Goal: Task Accomplishment & Management: Complete application form

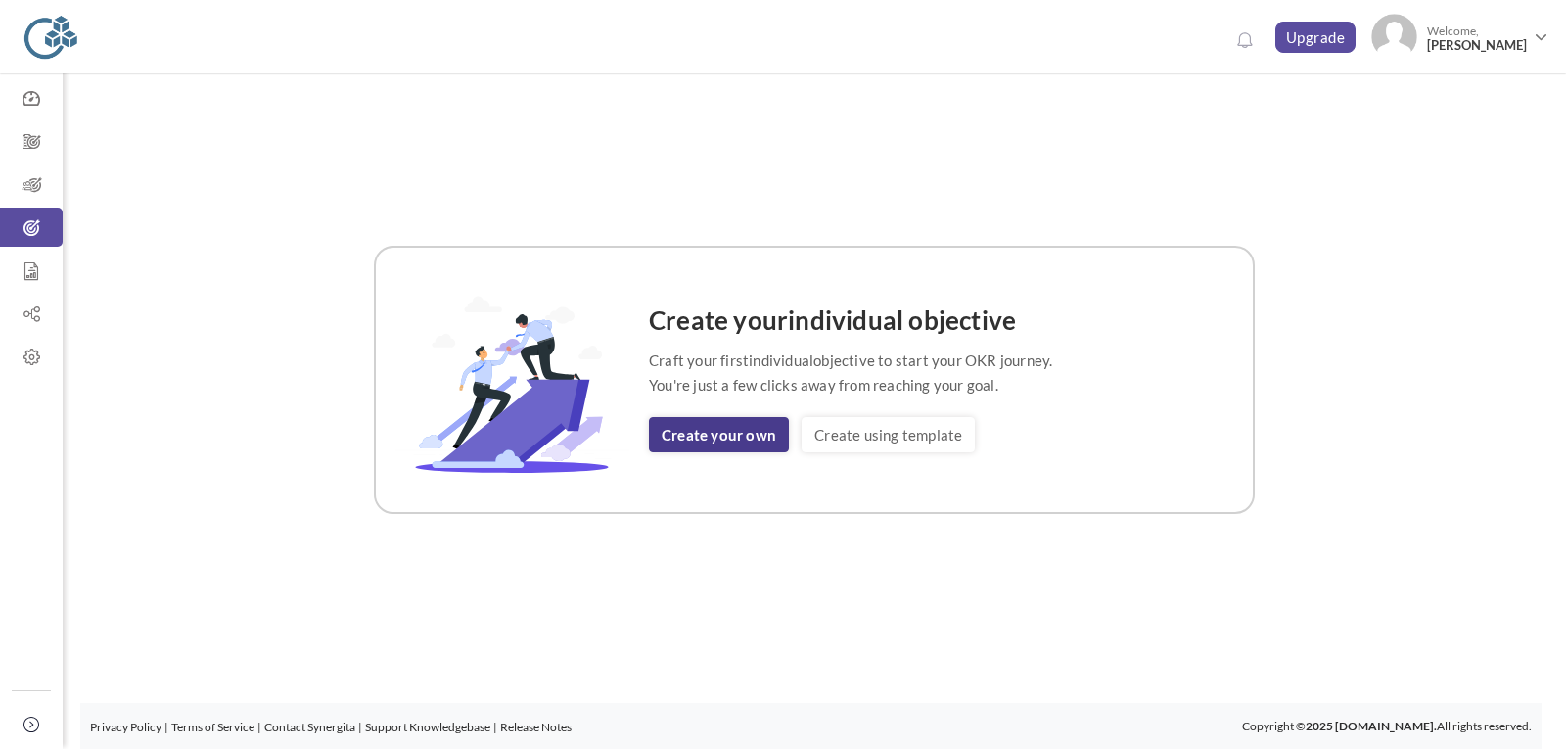
click at [704, 435] on link "Create your own" at bounding box center [719, 434] width 140 height 35
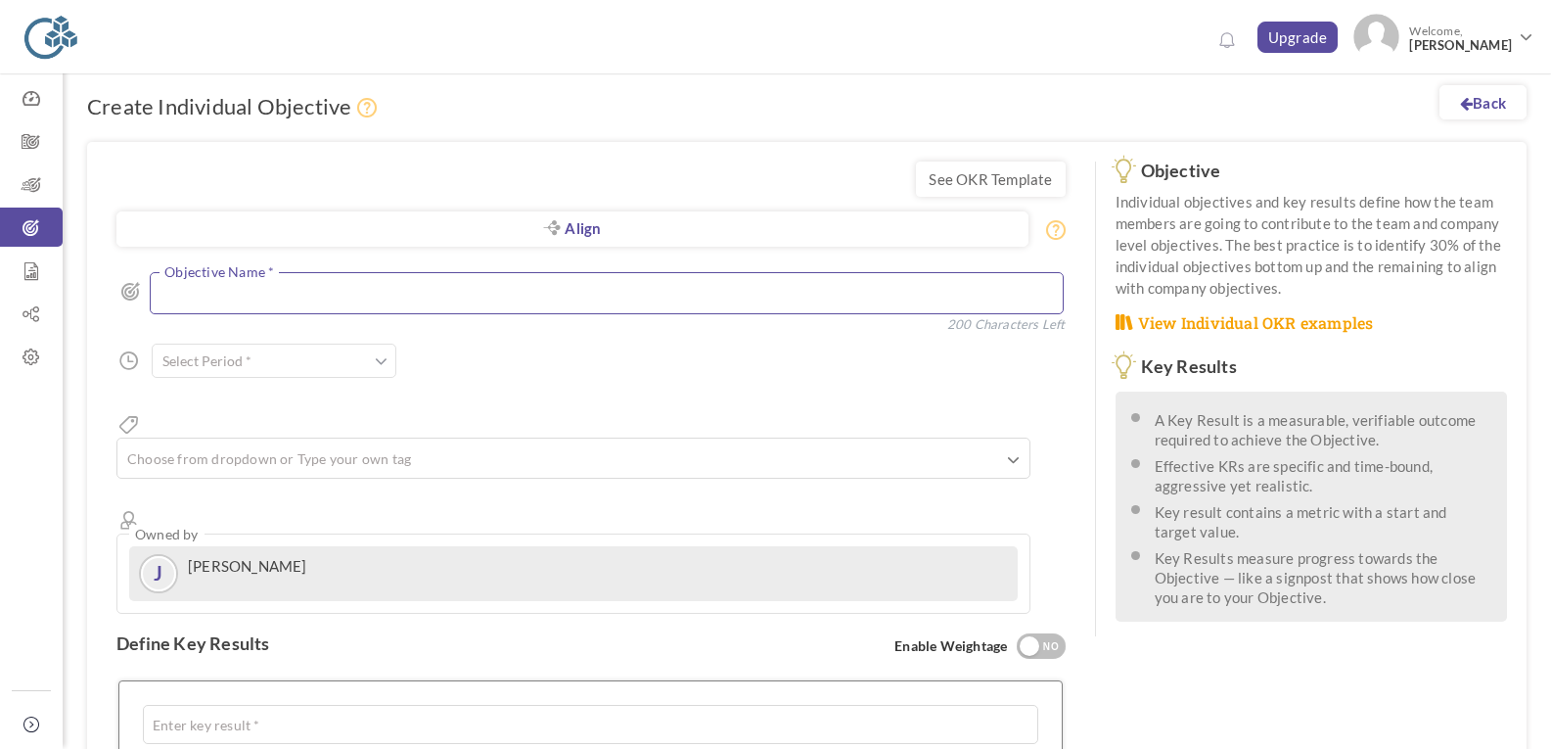
click at [372, 298] on textarea at bounding box center [607, 293] width 914 height 42
type textarea "Order booking of 1 crore"
click at [377, 367] on span at bounding box center [381, 361] width 13 height 20
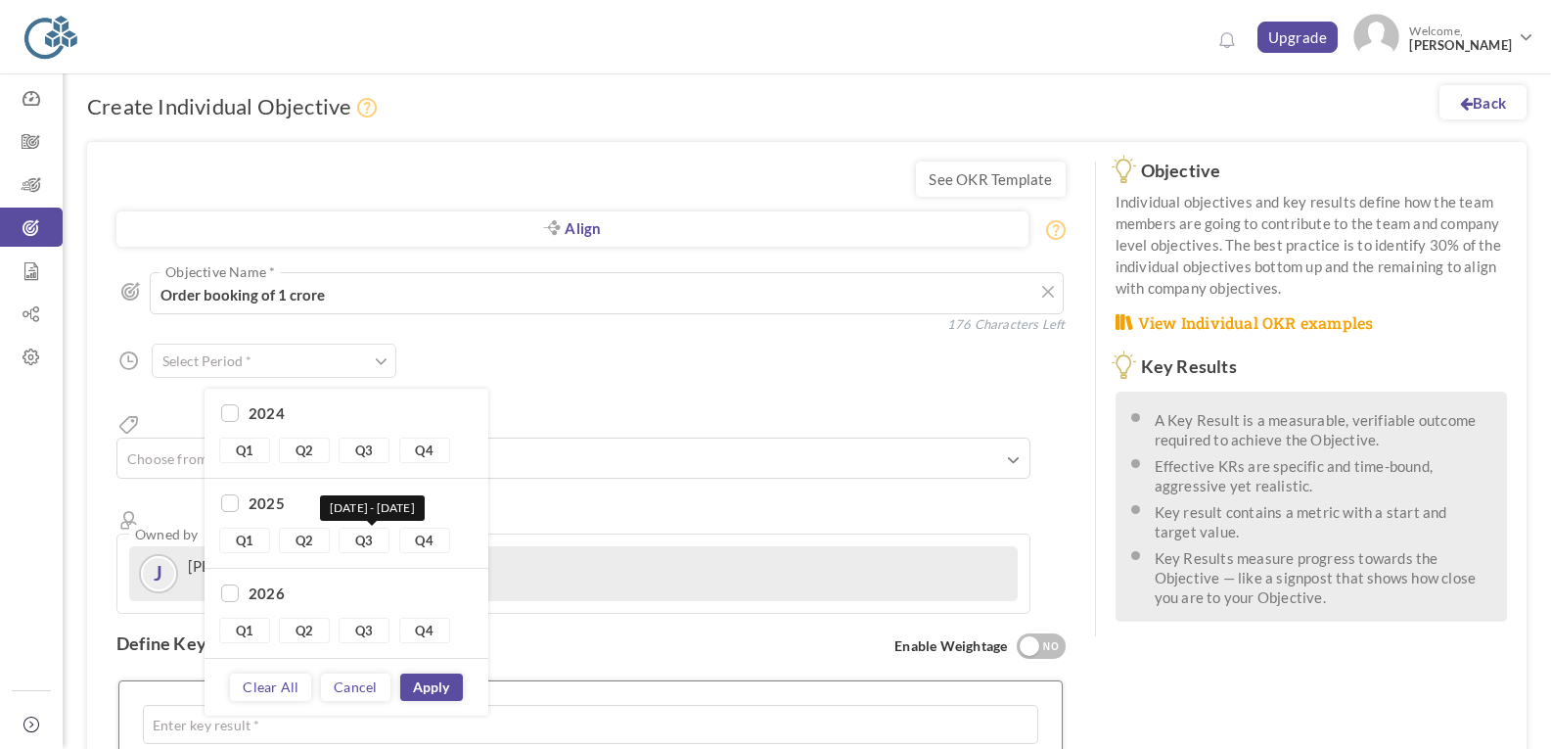
click at [363, 539] on link "Q3" at bounding box center [364, 539] width 51 height 25
type input "Q3 2025 - Q3 2025"
click at [436, 686] on link "Apply" at bounding box center [431, 686] width 63 height 27
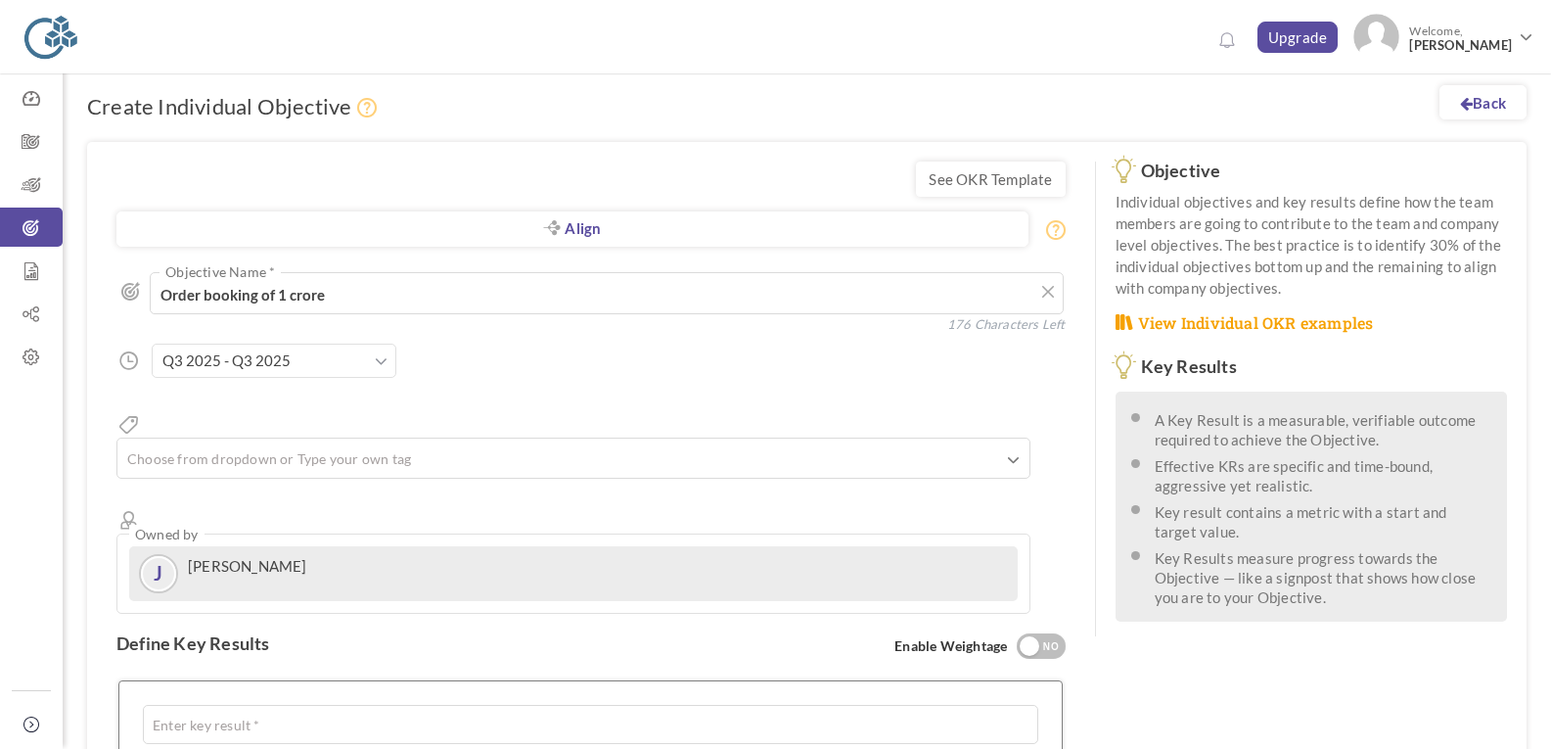
scroll to position [424, 0]
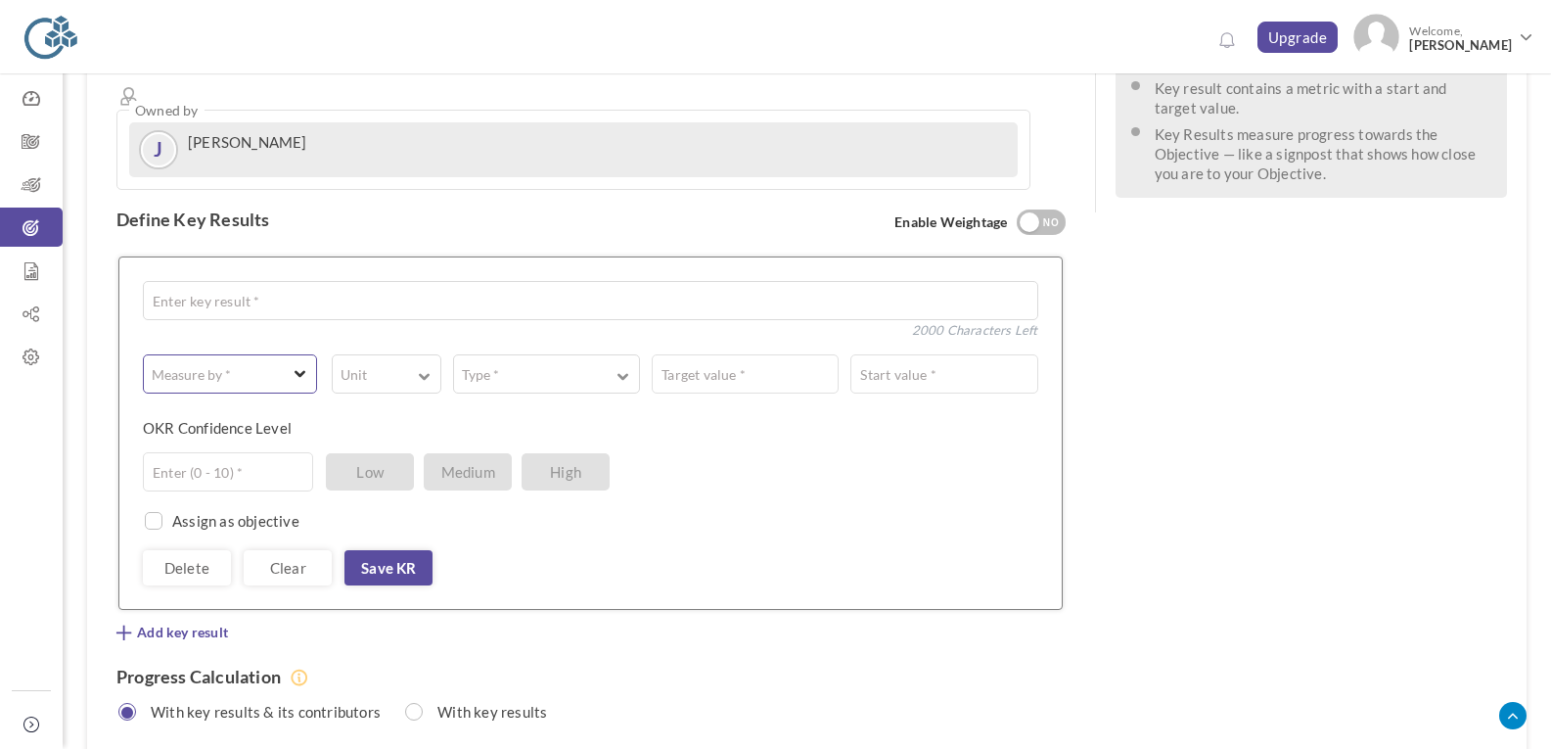
click at [290, 354] on button "Measure by *" at bounding box center [230, 373] width 174 height 39
click at [267, 406] on link "# Number" at bounding box center [230, 420] width 160 height 29
click at [387, 378] on span "button" at bounding box center [377, 380] width 68 height 4
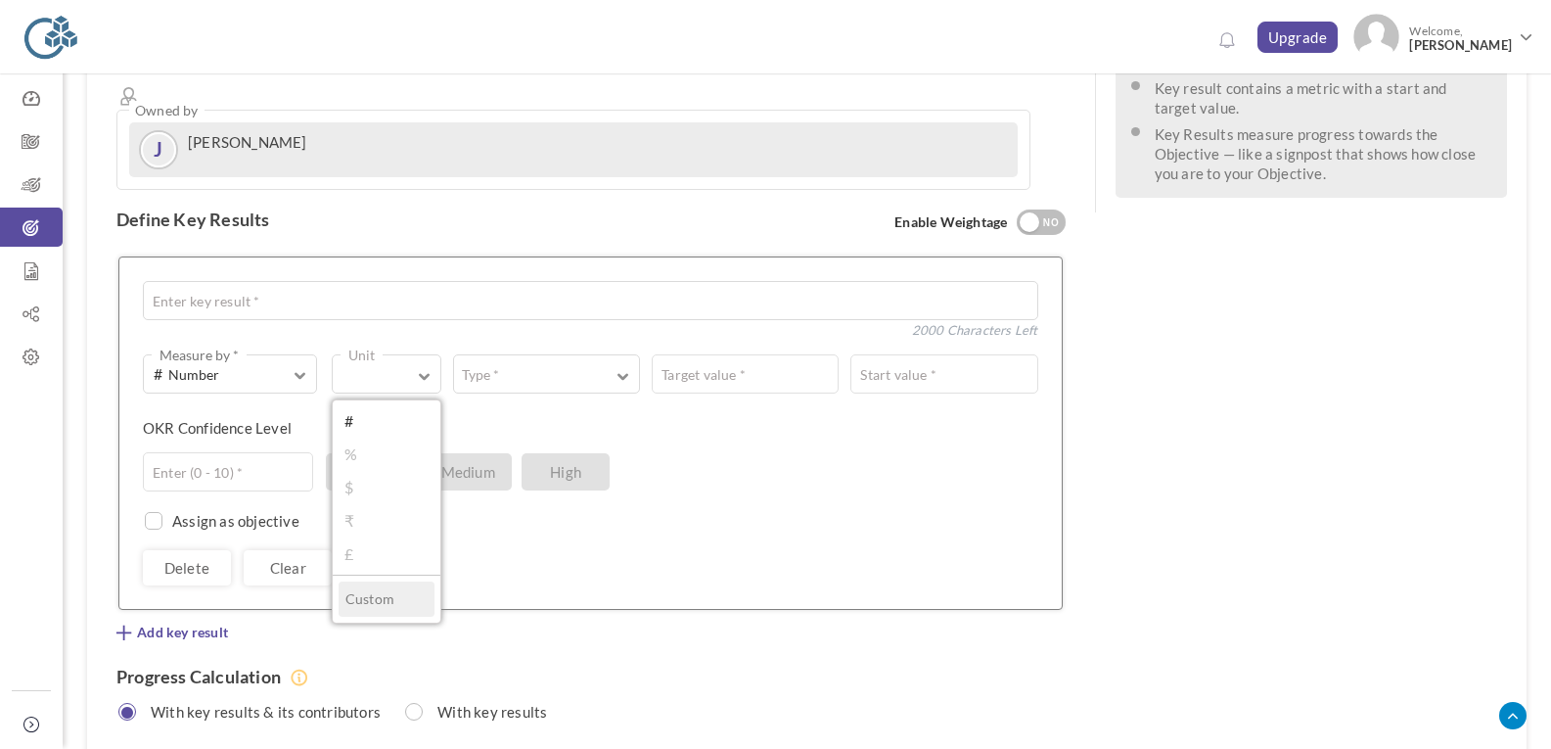
click at [372, 506] on link "₹" at bounding box center [387, 520] width 96 height 29
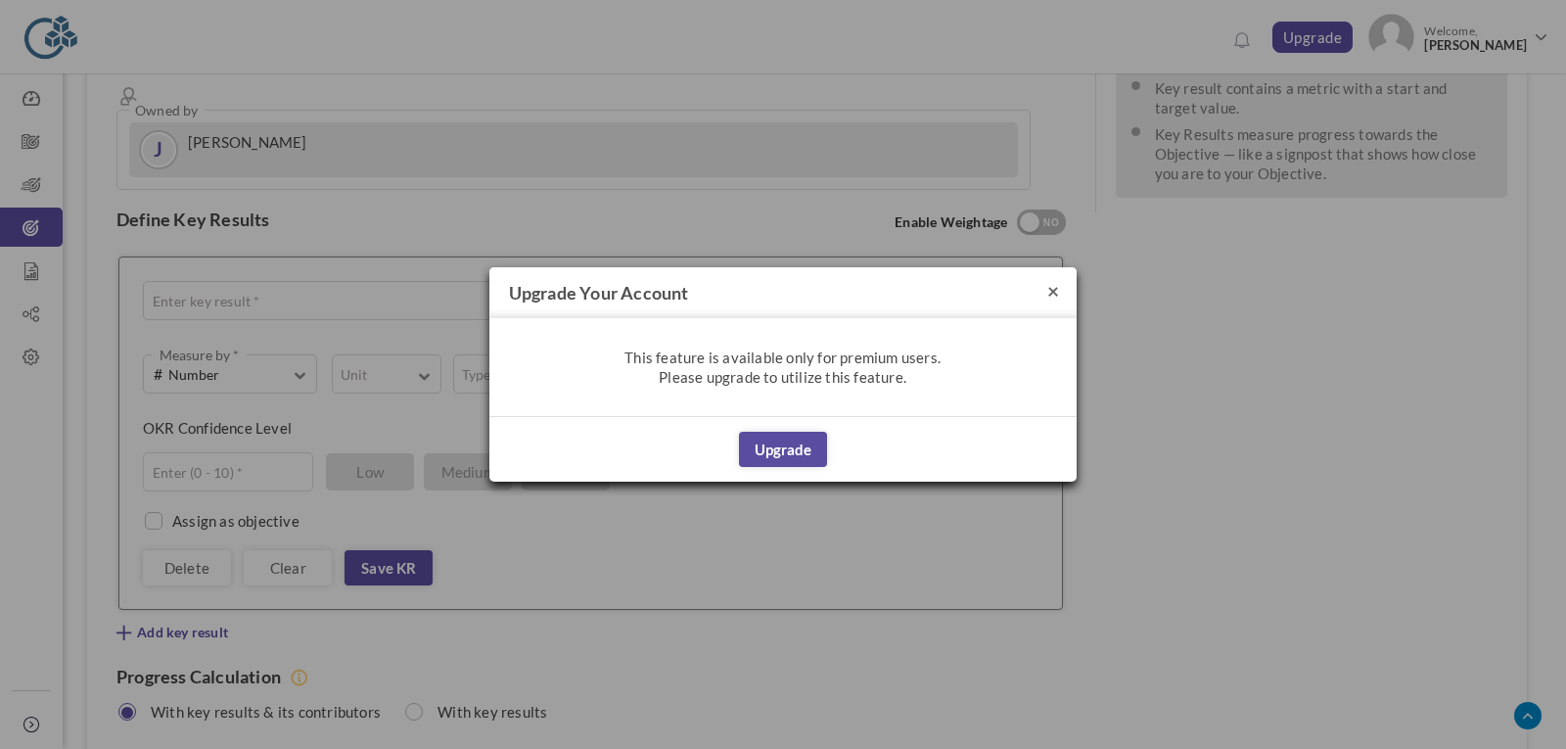
click at [1047, 298] on button "×" at bounding box center [1053, 290] width 12 height 21
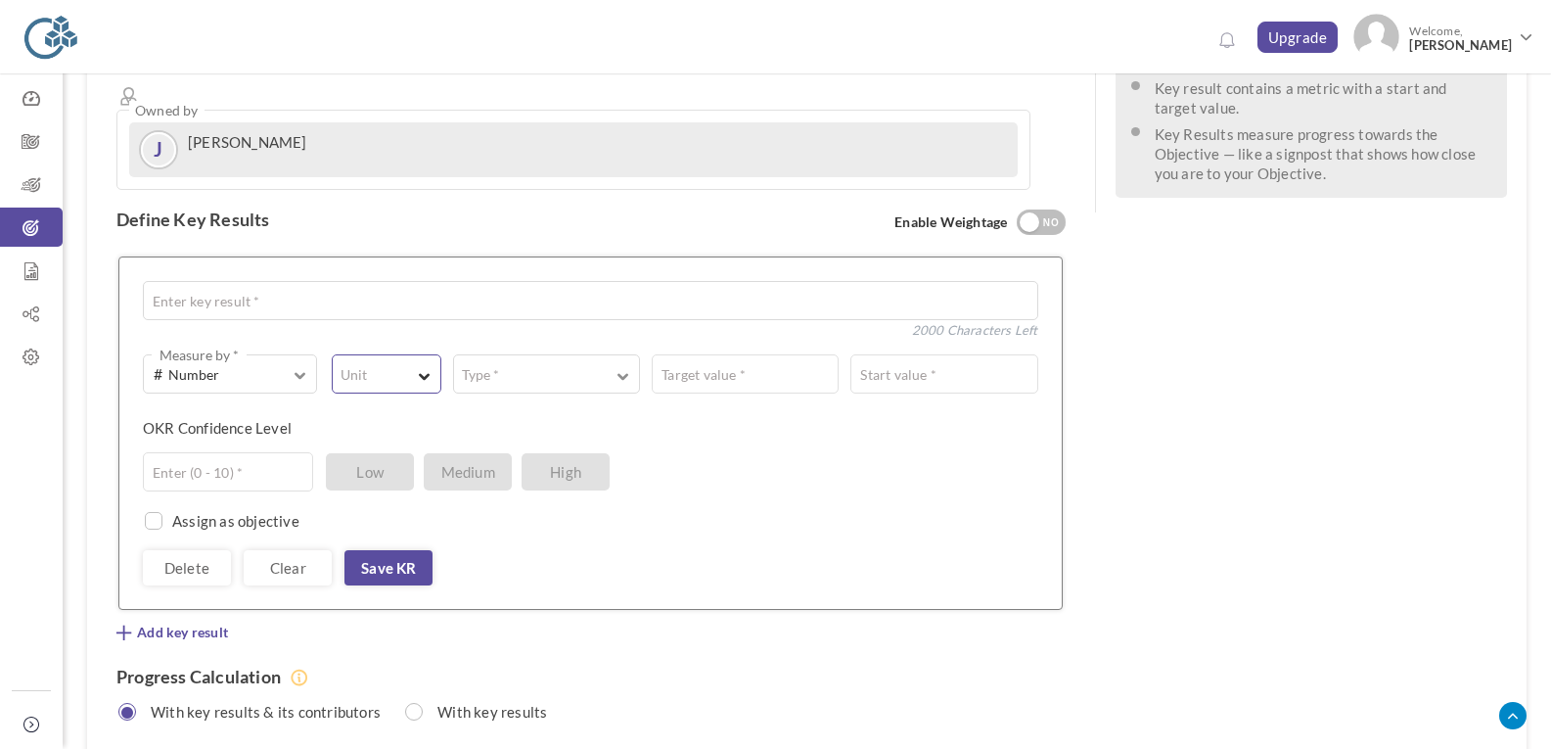
click at [429, 367] on span "button" at bounding box center [425, 374] width 12 height 15
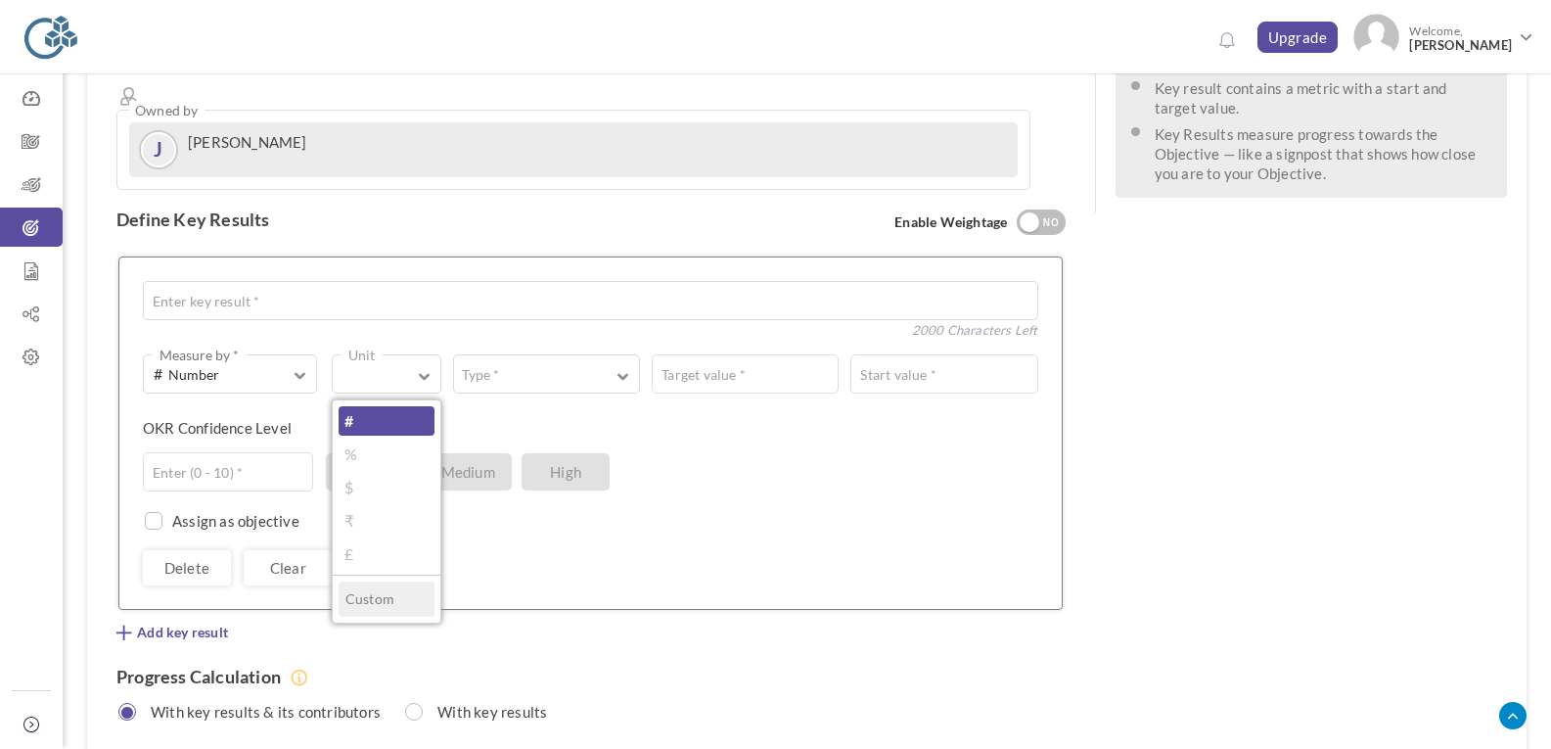
click at [374, 406] on link "#" at bounding box center [387, 420] width 96 height 29
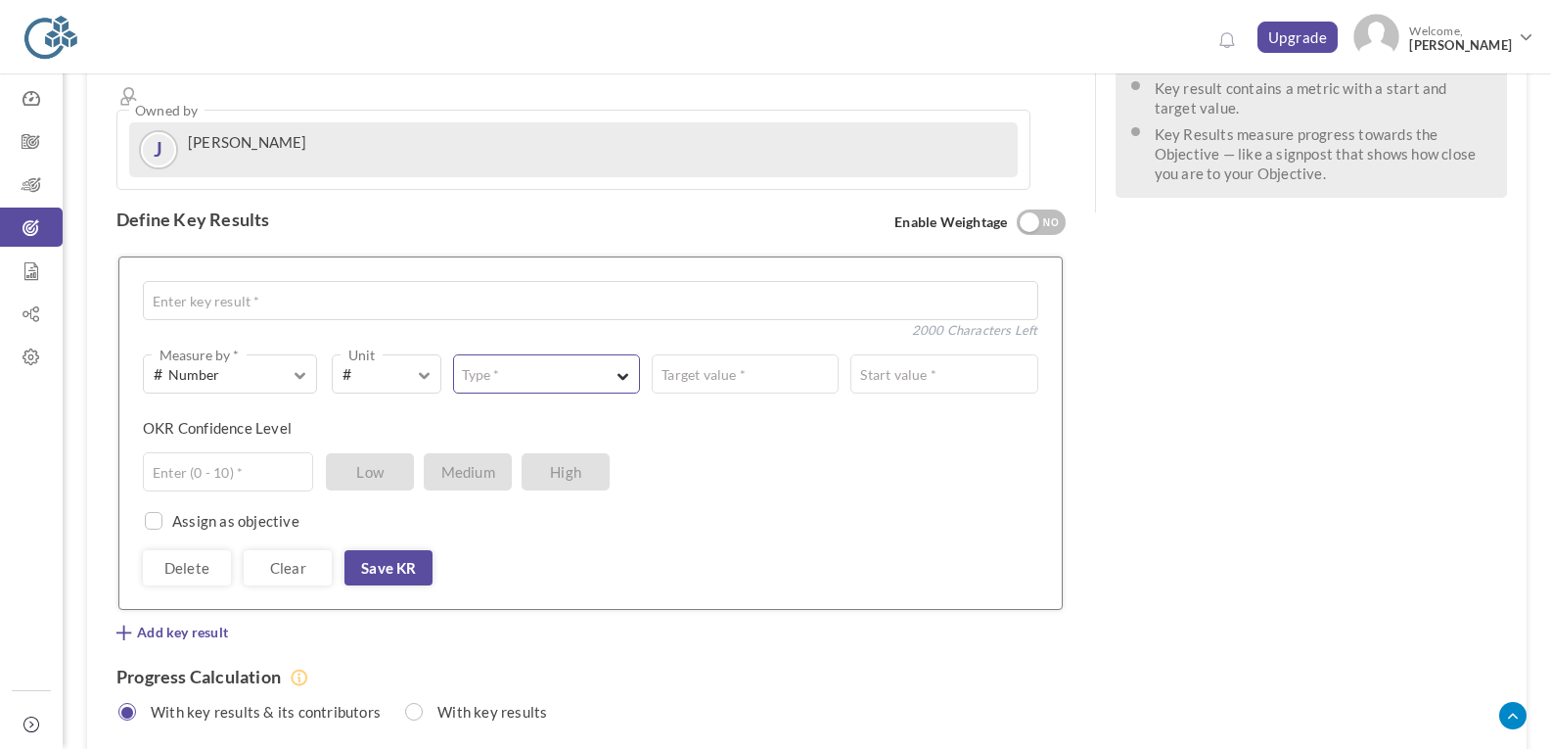
click at [536, 354] on button "Type *" at bounding box center [546, 373] width 187 height 39
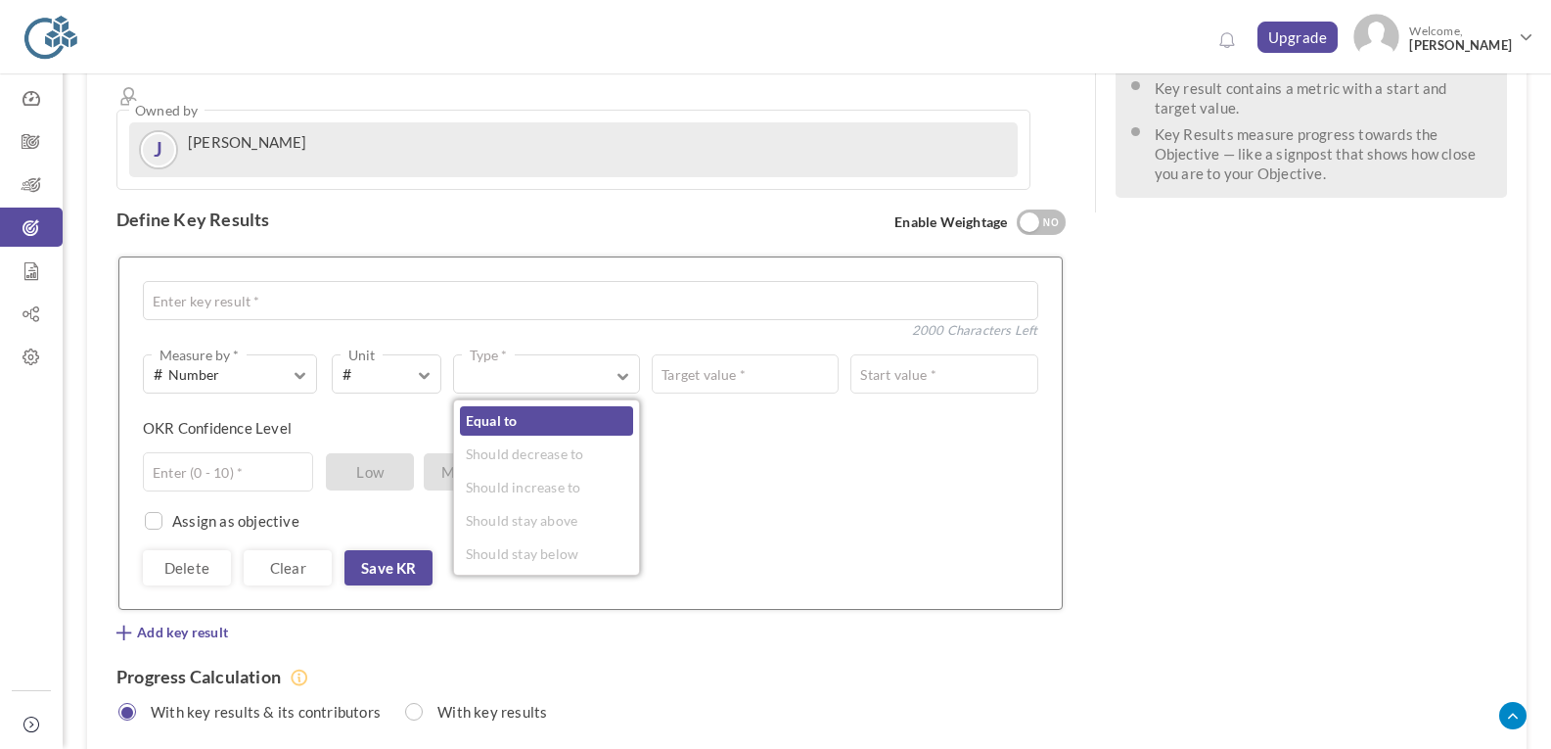
click at [536, 406] on link "Equal to" at bounding box center [546, 420] width 173 height 29
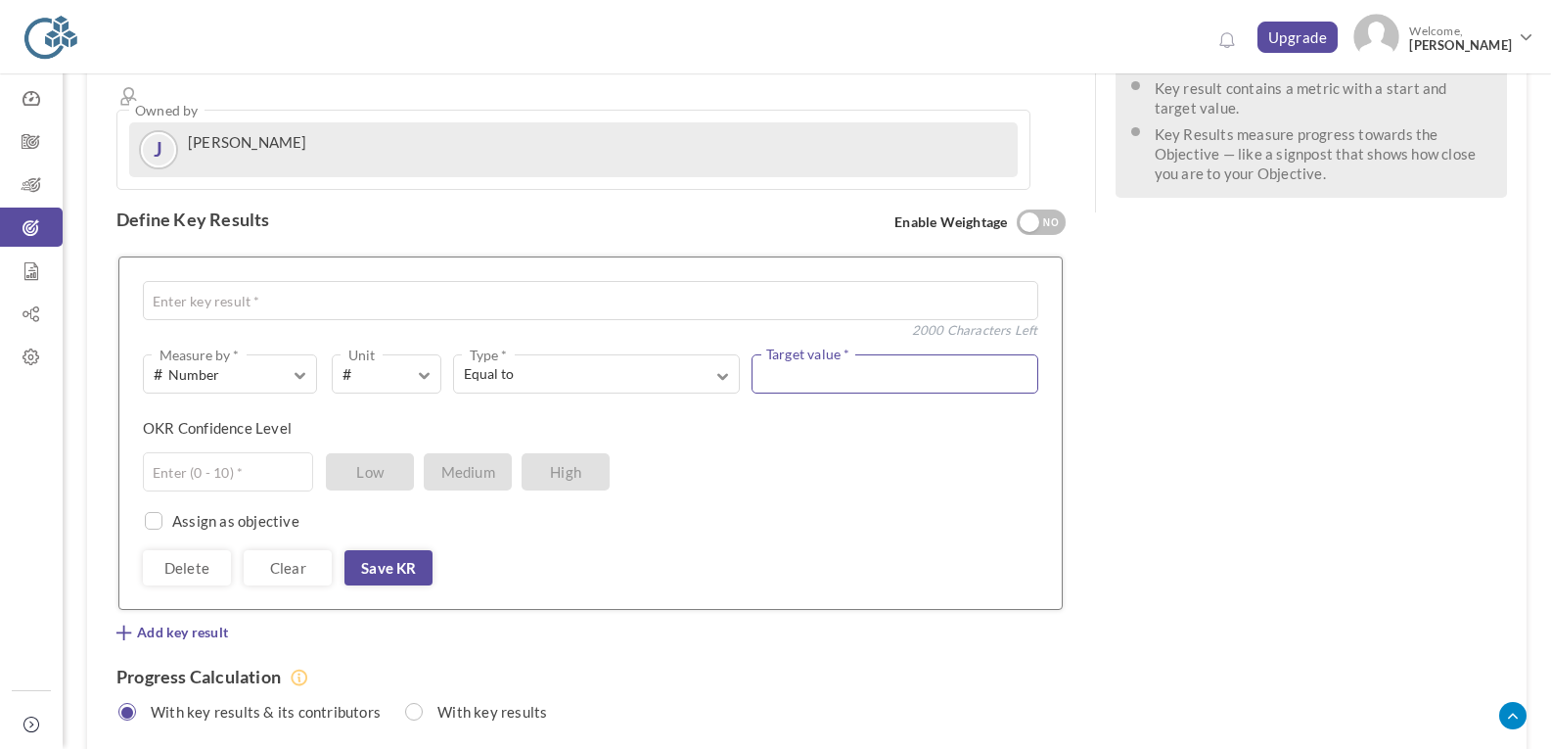
click at [809, 354] on input "text" at bounding box center [895, 373] width 287 height 39
click at [839, 354] on input "text" at bounding box center [895, 373] width 287 height 39
click at [735, 281] on textarea at bounding box center [590, 300] width 895 height 39
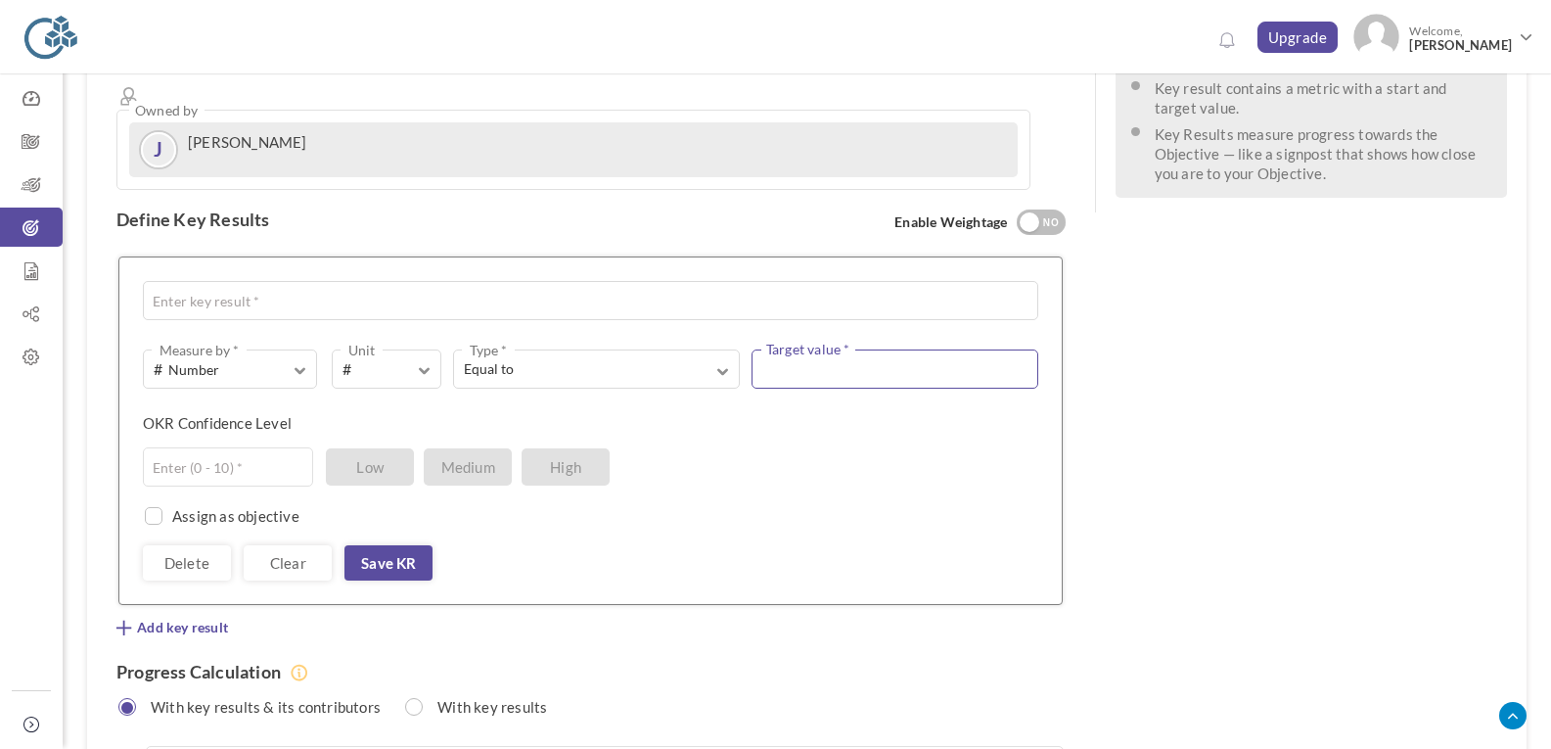
click at [886, 349] on input "text" at bounding box center [895, 368] width 287 height 39
type input "10000000"
click at [884, 413] on div "OKR Confidence Level Enter (0 - 10) * Low Medium High" at bounding box center [583, 430] width 881 height 34
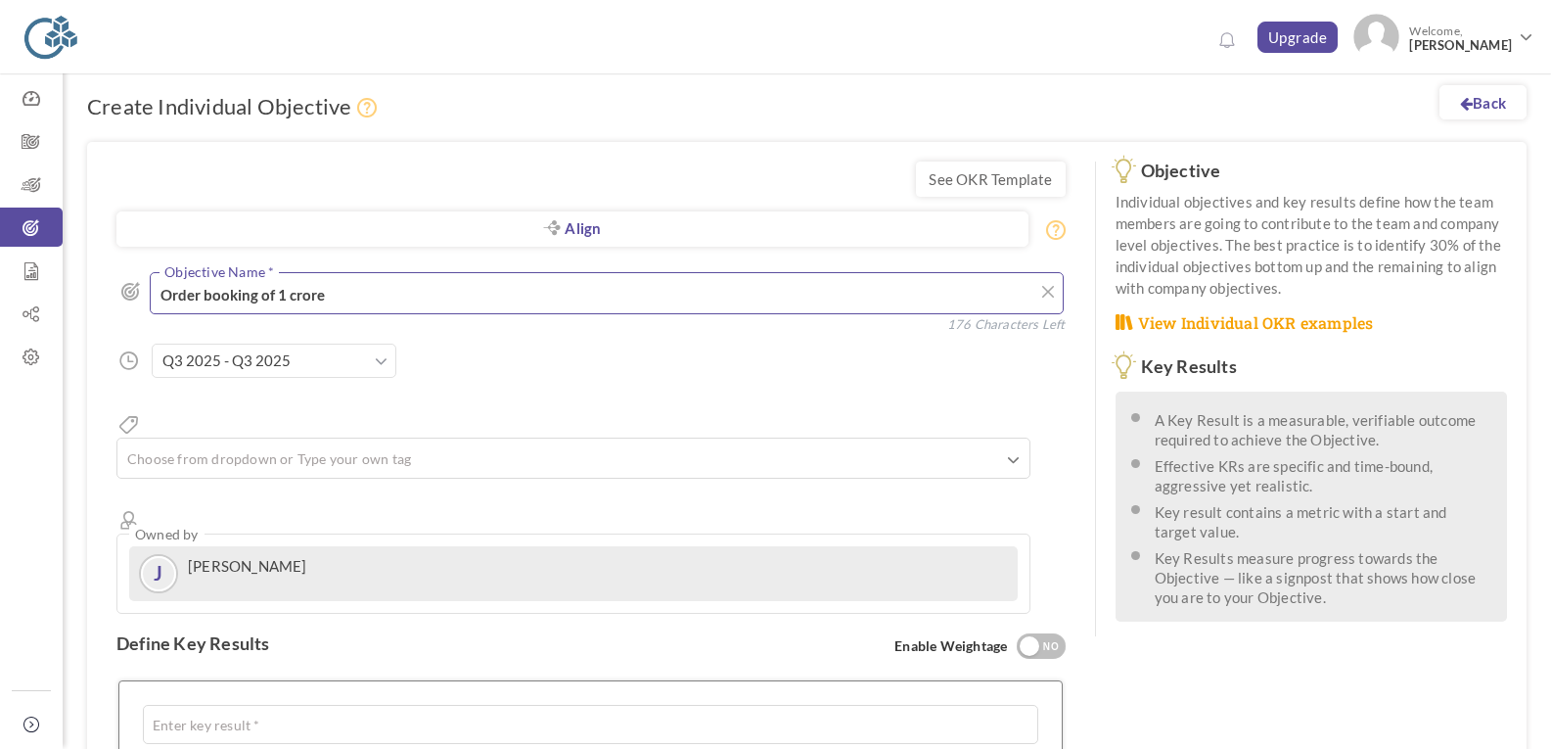
click at [419, 293] on textarea "Order booking of 1 crore" at bounding box center [607, 293] width 914 height 42
type textarea "O"
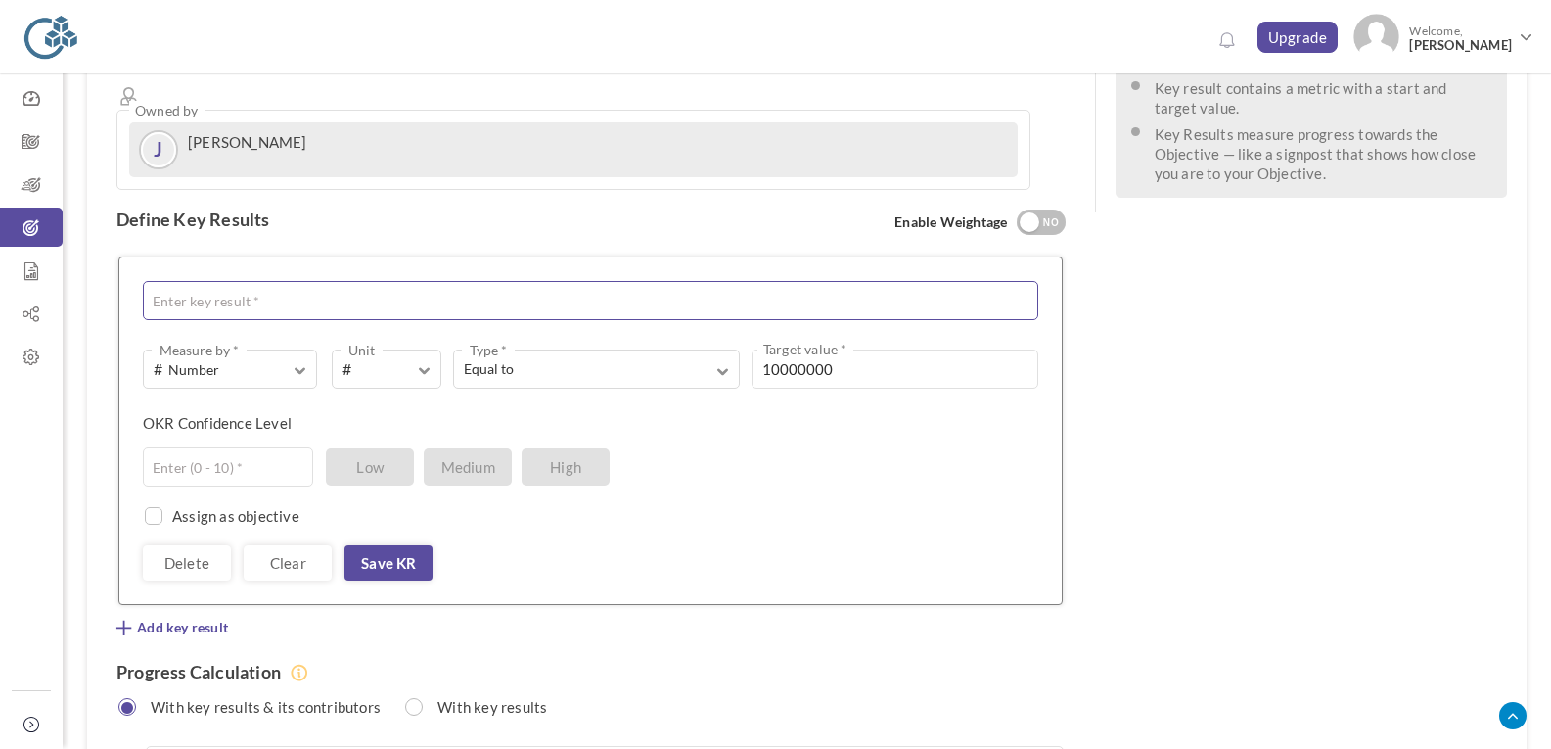
type textarea "Increase sales"
click at [468, 281] on textarea at bounding box center [590, 300] width 895 height 39
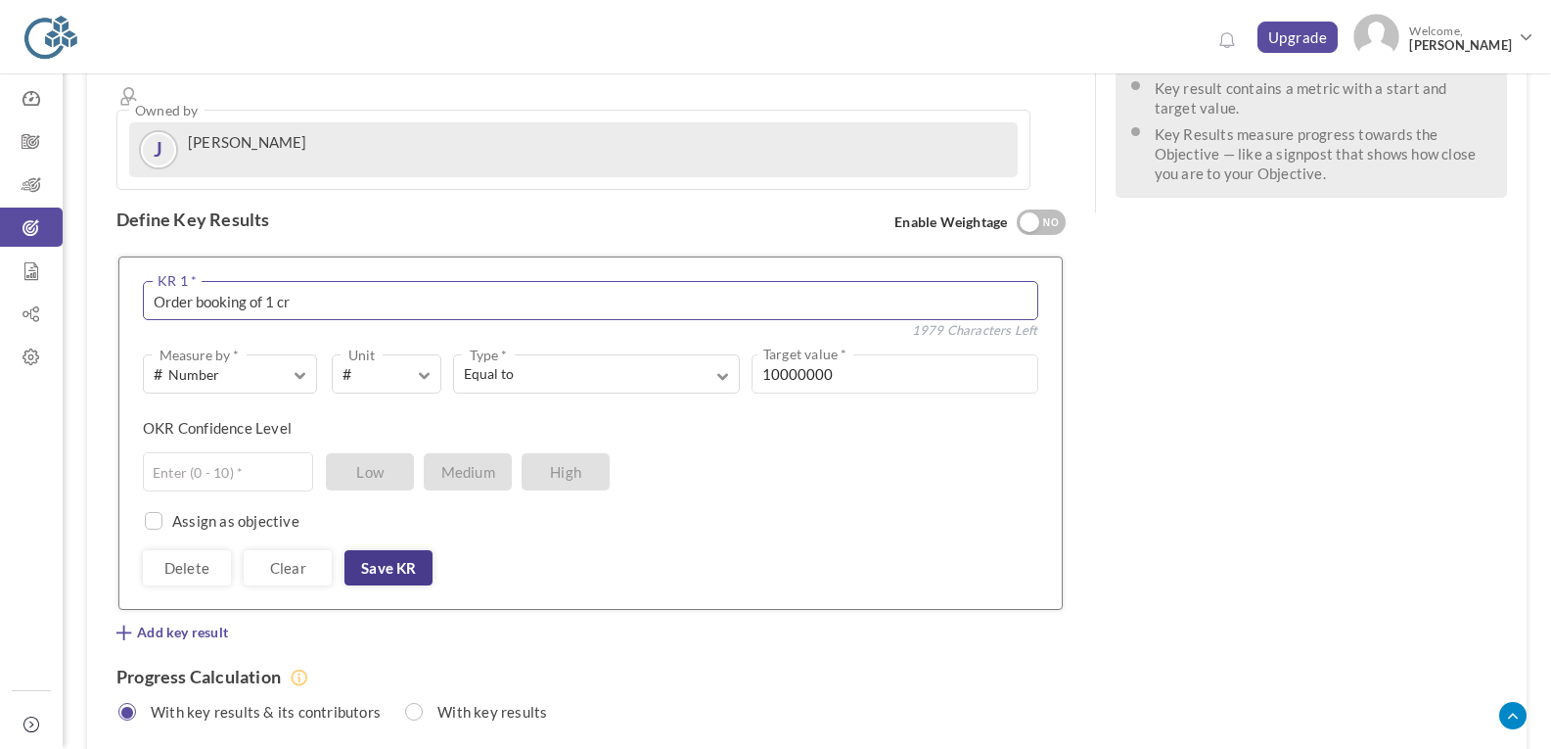
type textarea "Order booking of 1 cr"
click at [414, 550] on link "Save KR" at bounding box center [388, 567] width 88 height 35
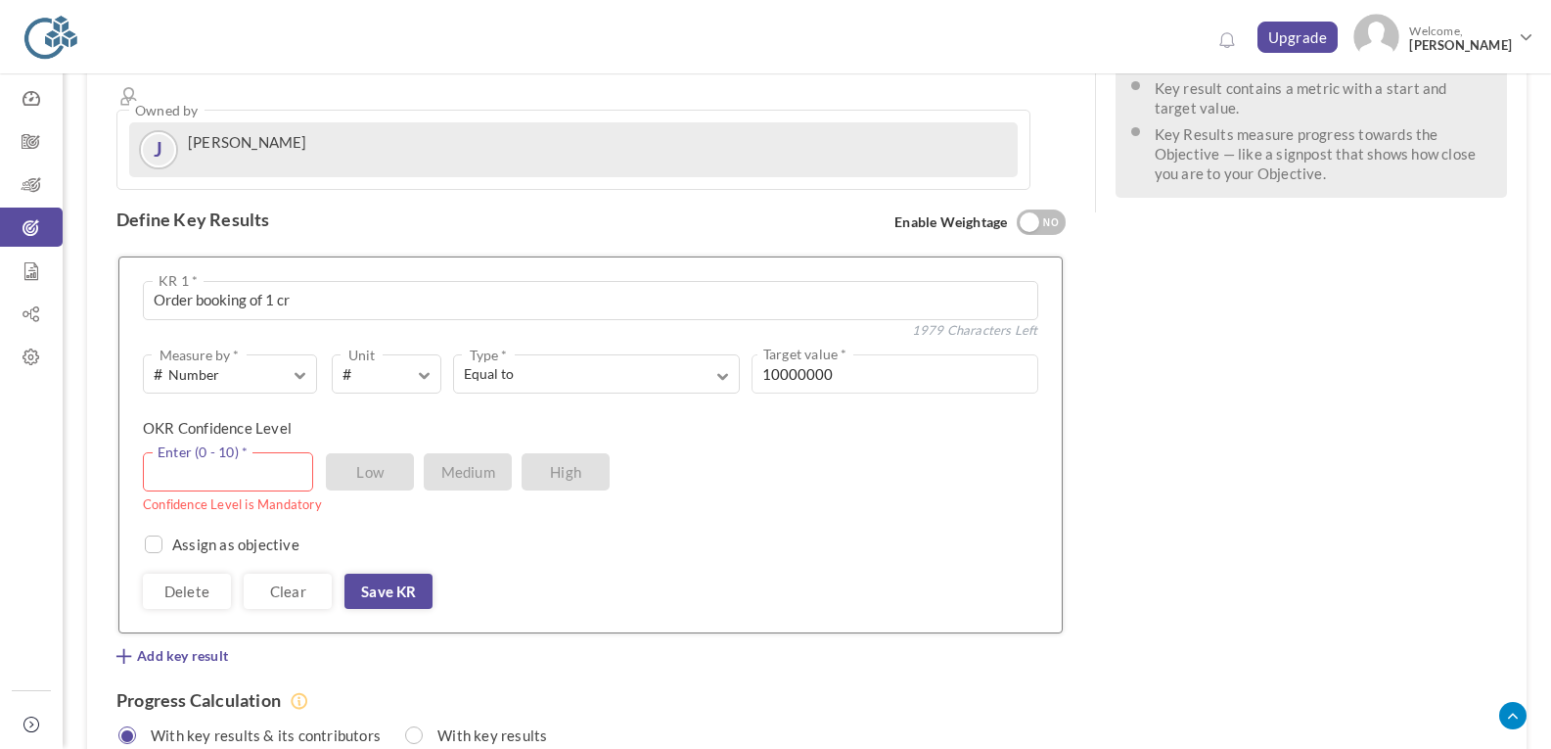
click at [211, 452] on input "text" at bounding box center [228, 471] width 170 height 39
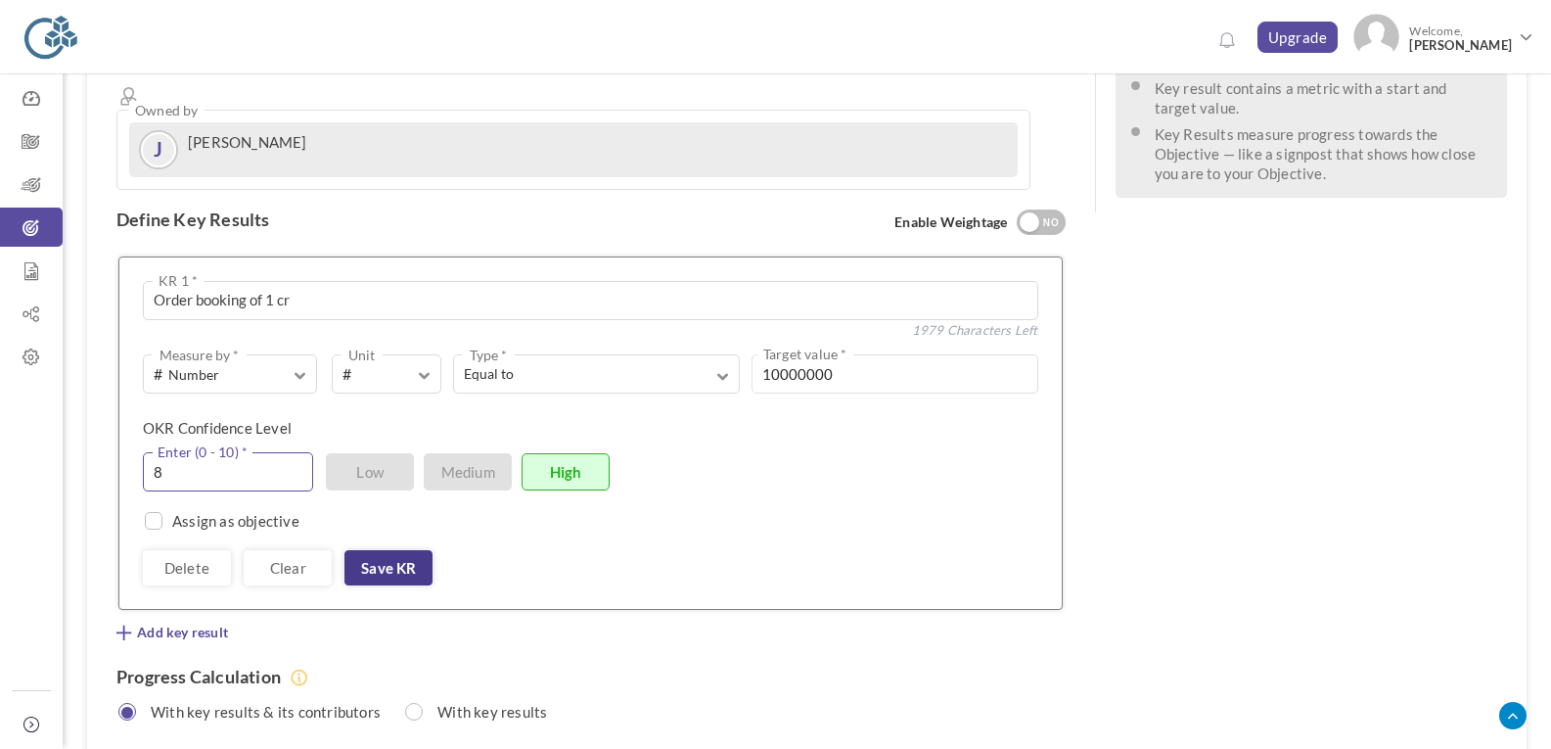
type input "8"
click at [403, 550] on link "Save KR" at bounding box center [388, 567] width 88 height 35
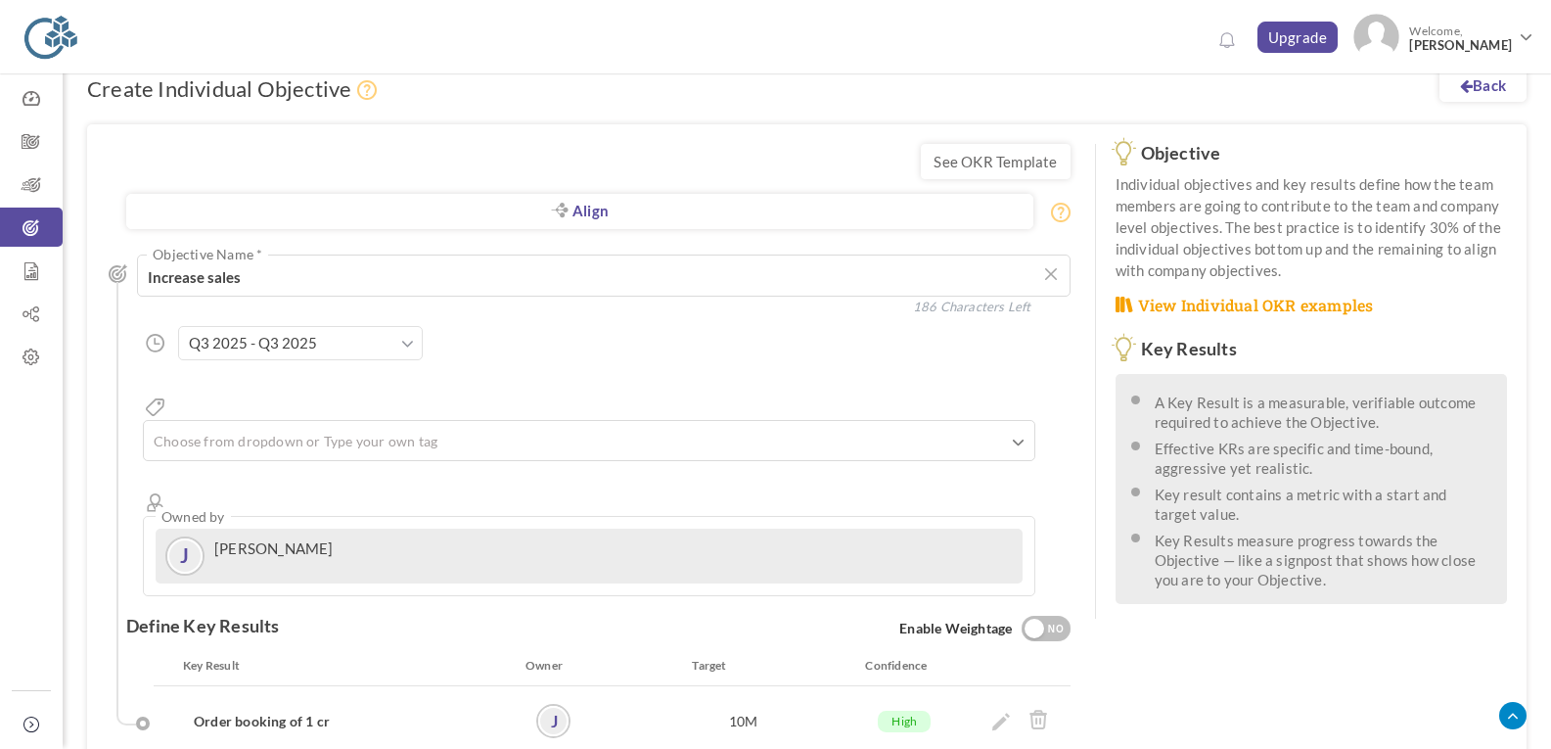
scroll to position [0, 0]
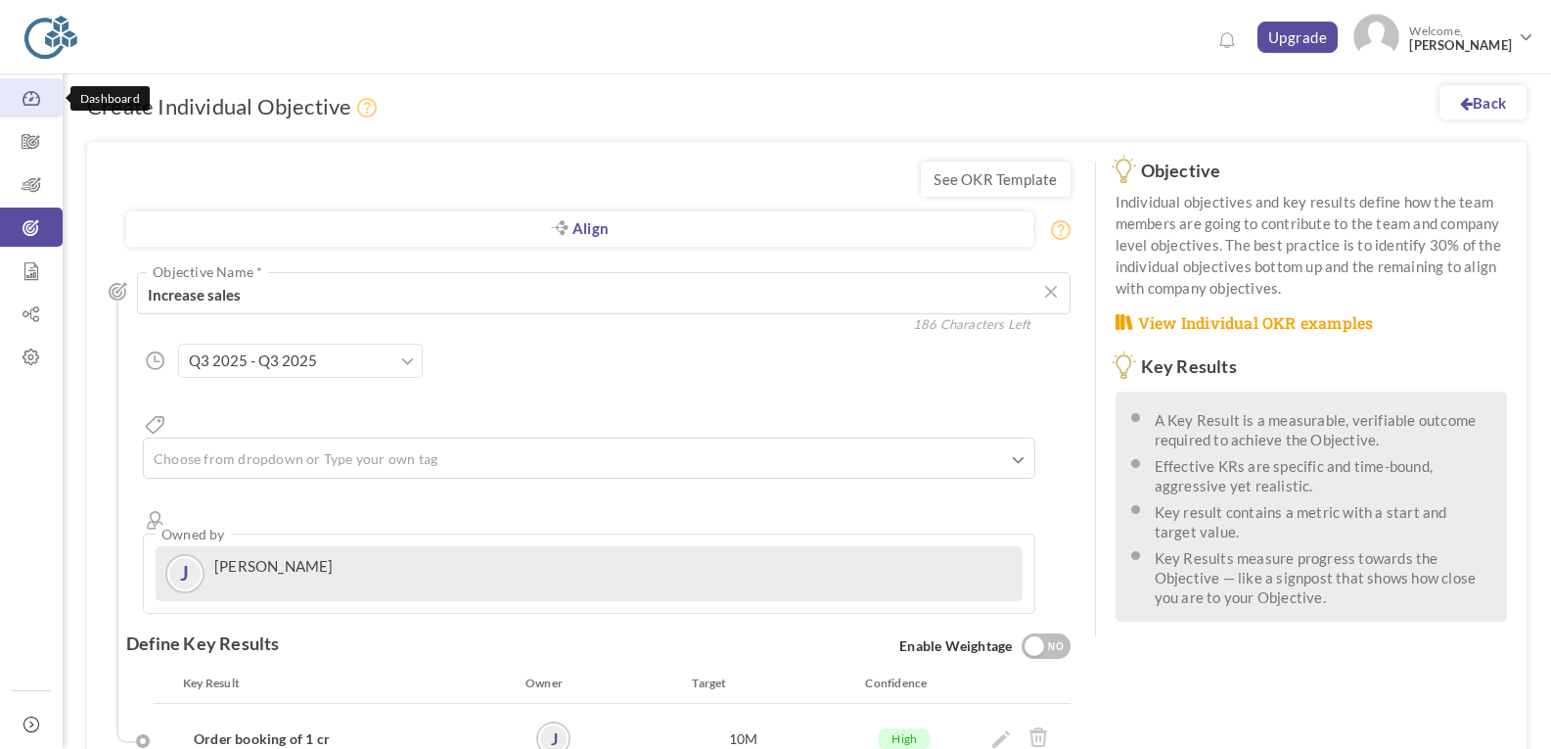
click at [35, 107] on icon at bounding box center [31, 99] width 63 height 20
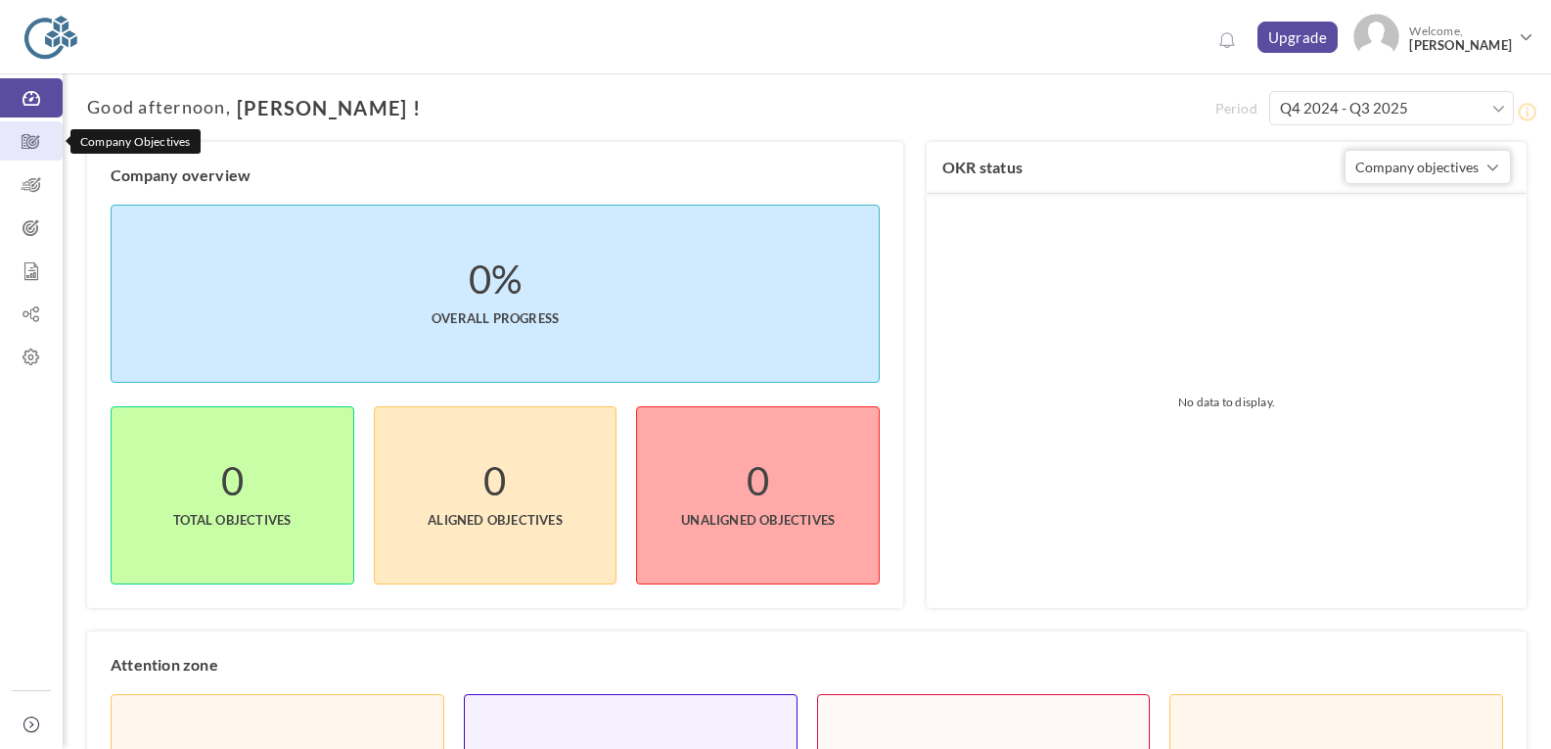
click at [30, 144] on icon at bounding box center [31, 142] width 63 height 20
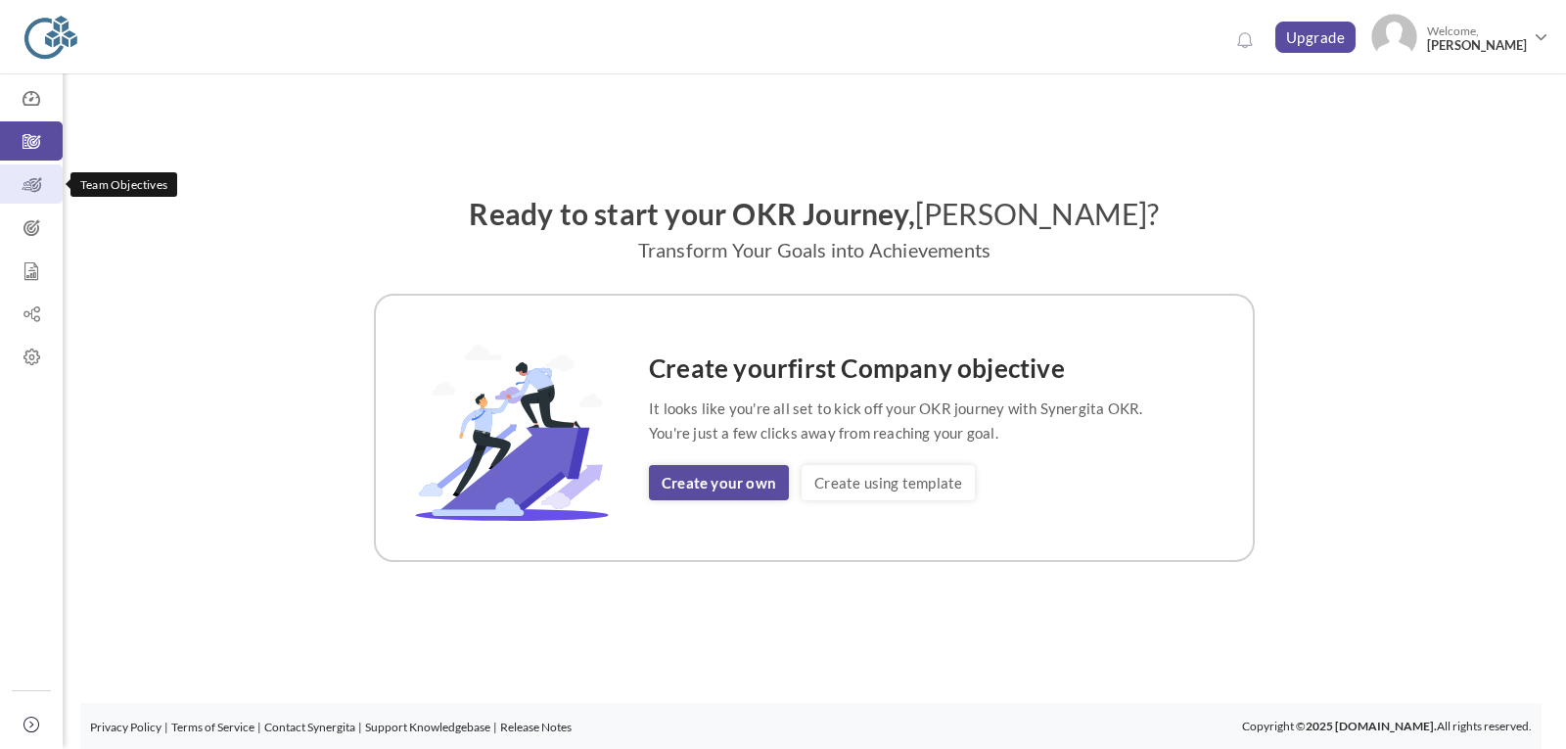
click at [42, 186] on icon at bounding box center [31, 185] width 63 height 20
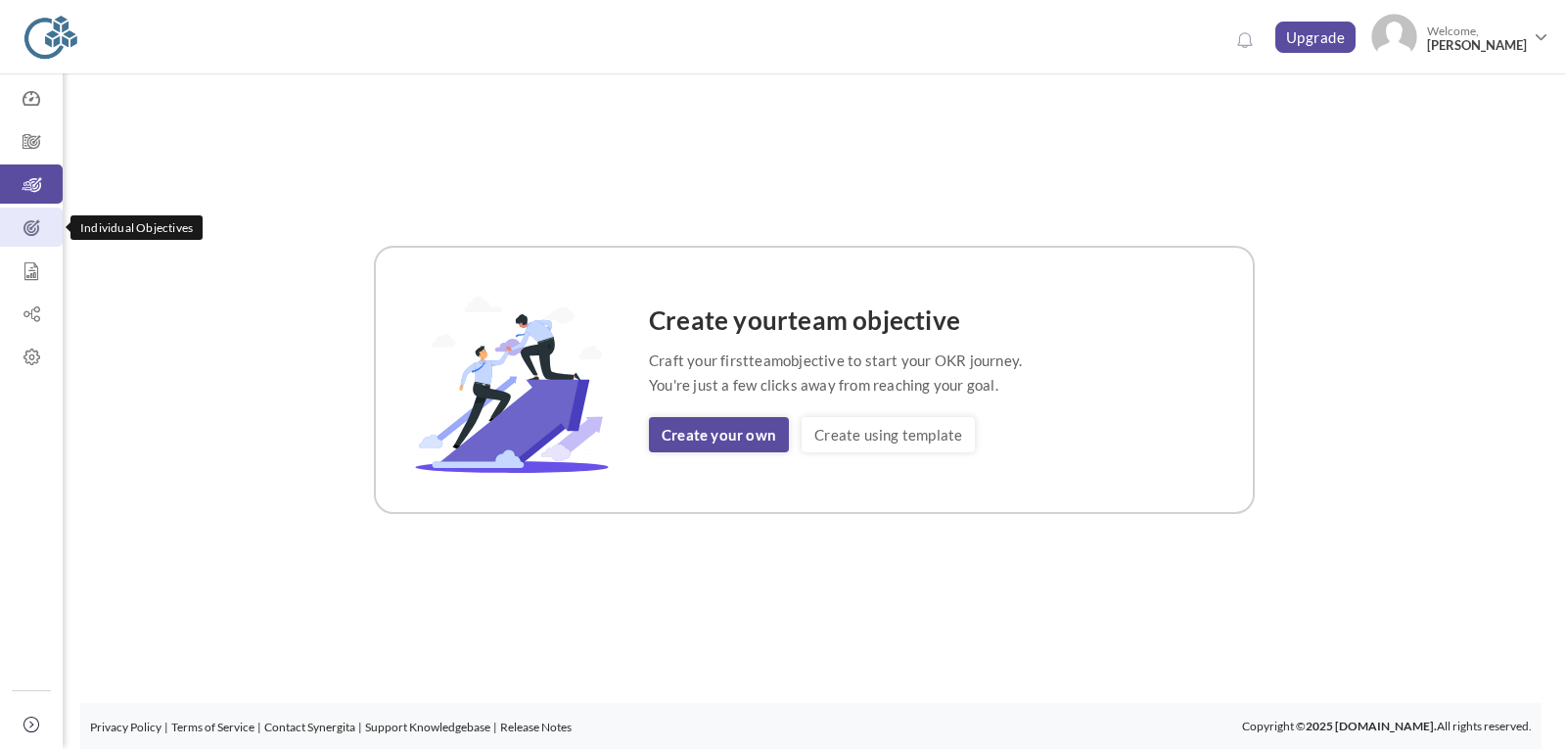
click at [41, 220] on icon at bounding box center [31, 228] width 63 height 20
